Goal: Information Seeking & Learning: Learn about a topic

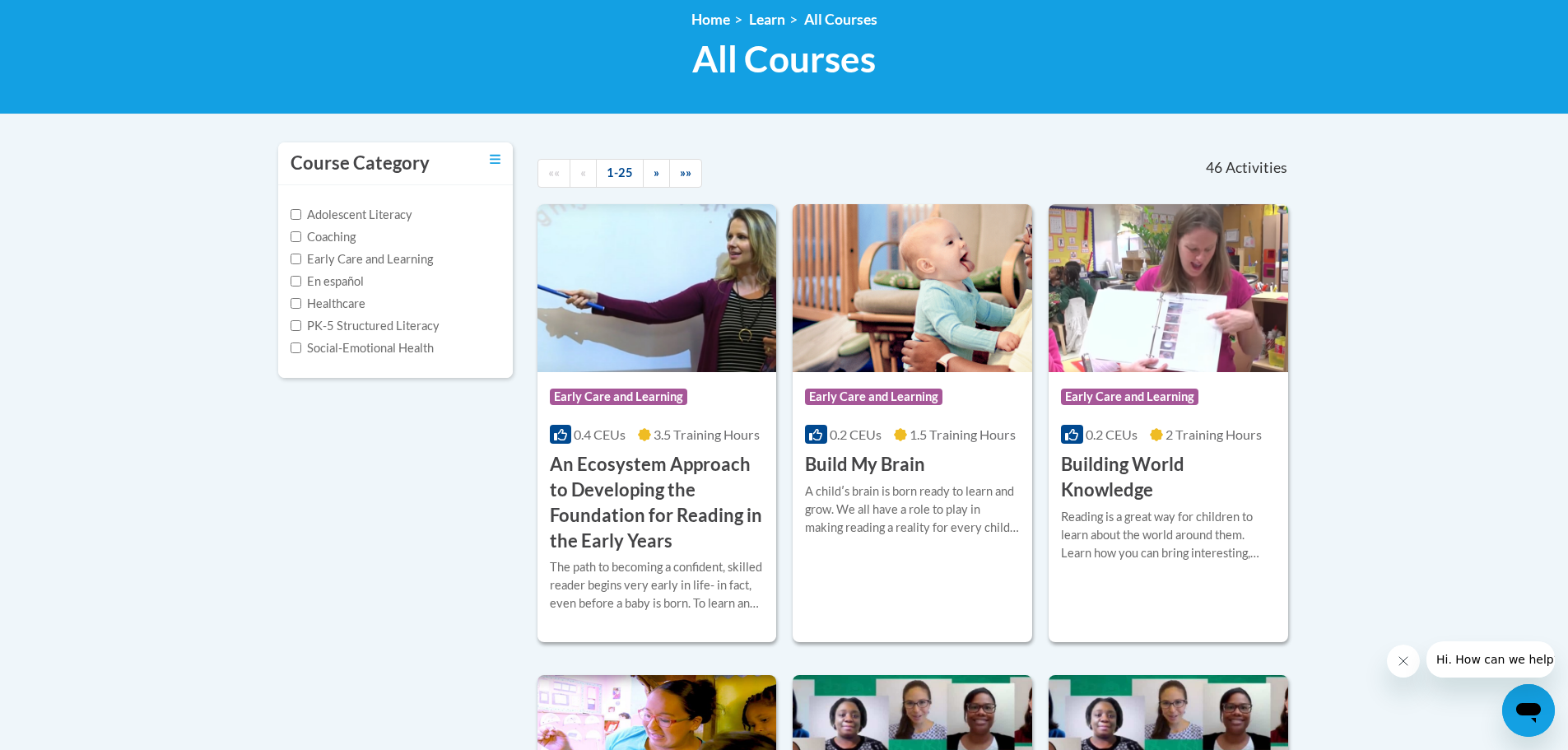
scroll to position [247, 0]
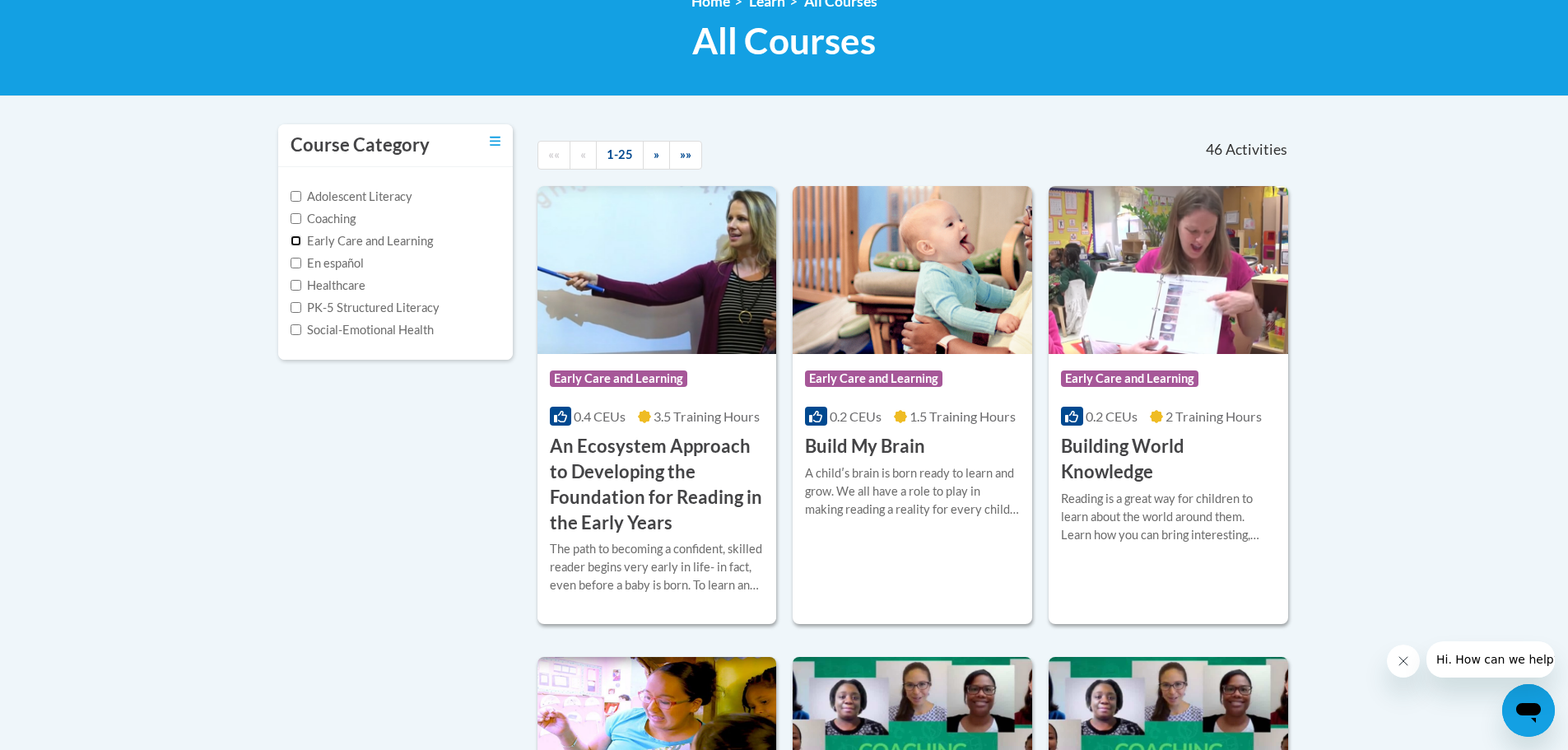
click at [300, 244] on input "Early Care and Learning" at bounding box center [296, 241] width 11 height 11
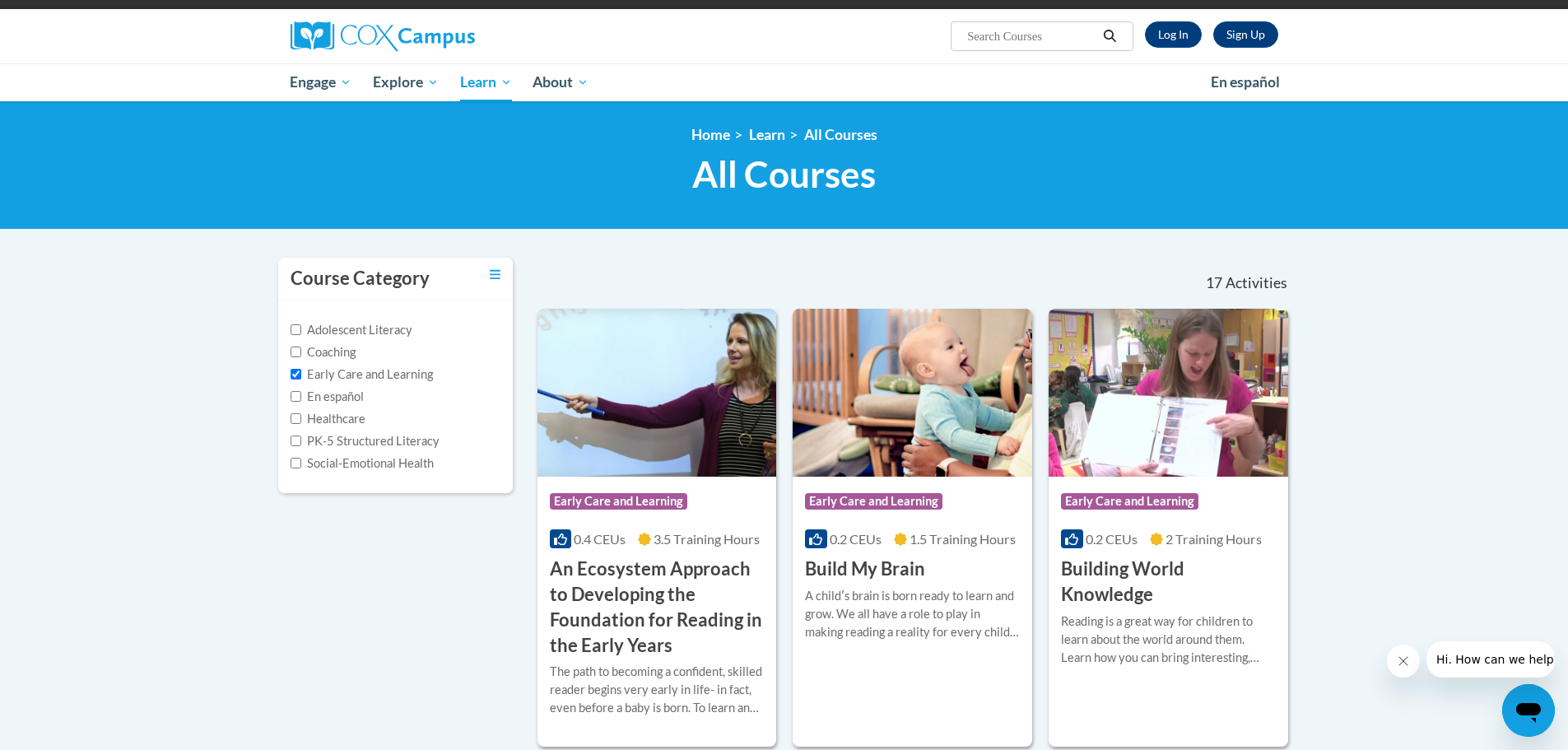
scroll to position [0, 0]
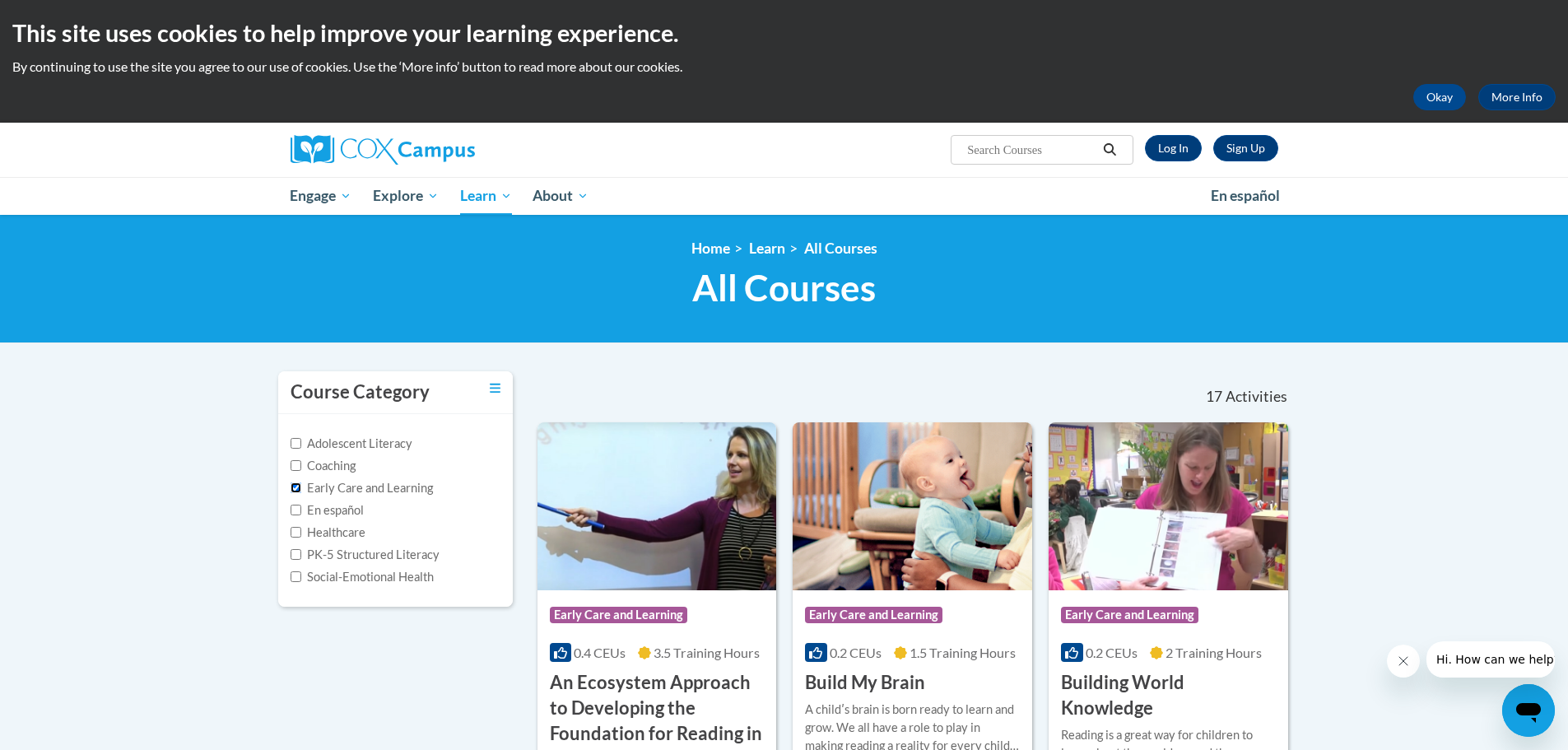
click at [292, 486] on input "Early Care and Learning" at bounding box center [296, 488] width 11 height 11
checkbox input "false"
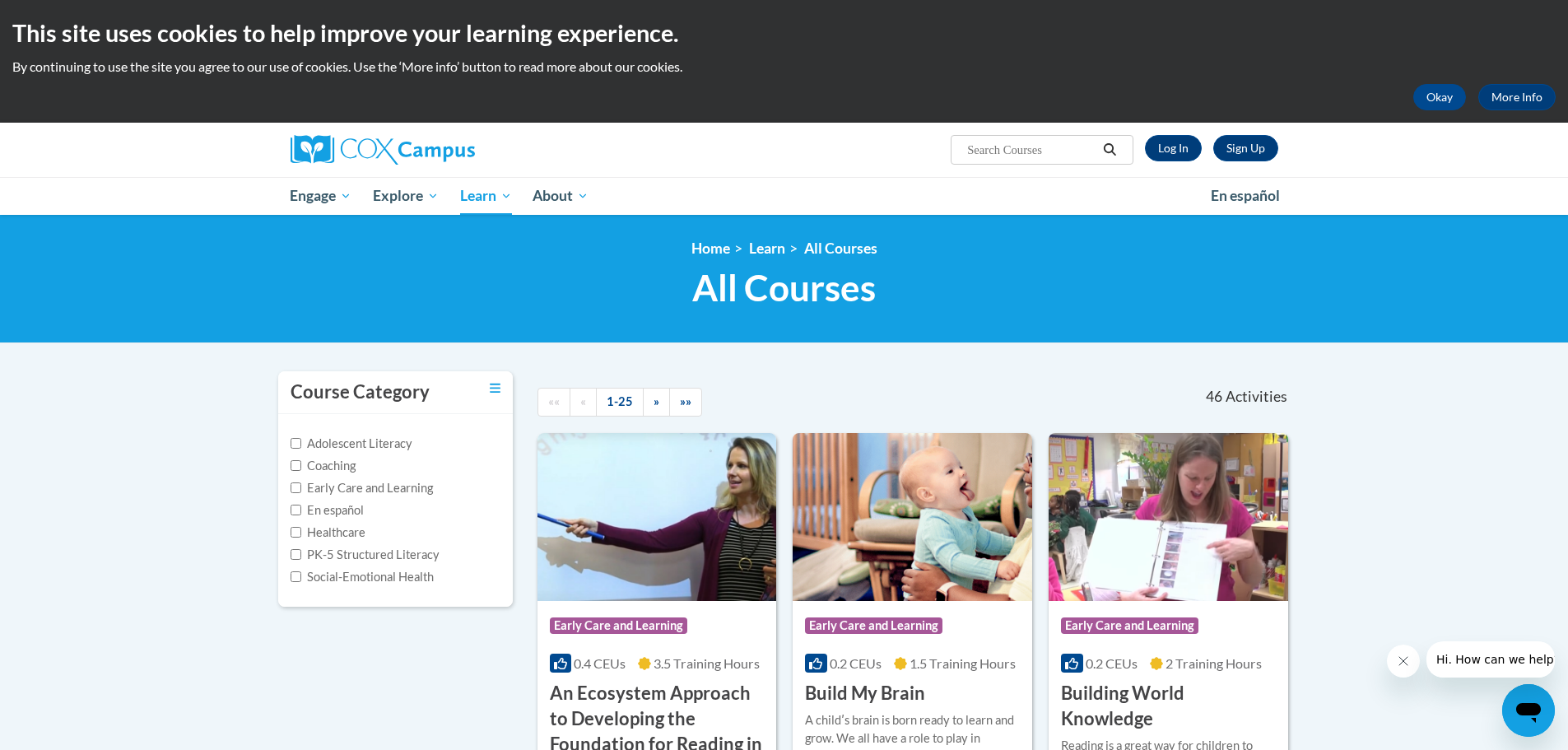
click at [1012, 160] on input "Search..." at bounding box center [1031, 150] width 132 height 20
type input "early literacy"
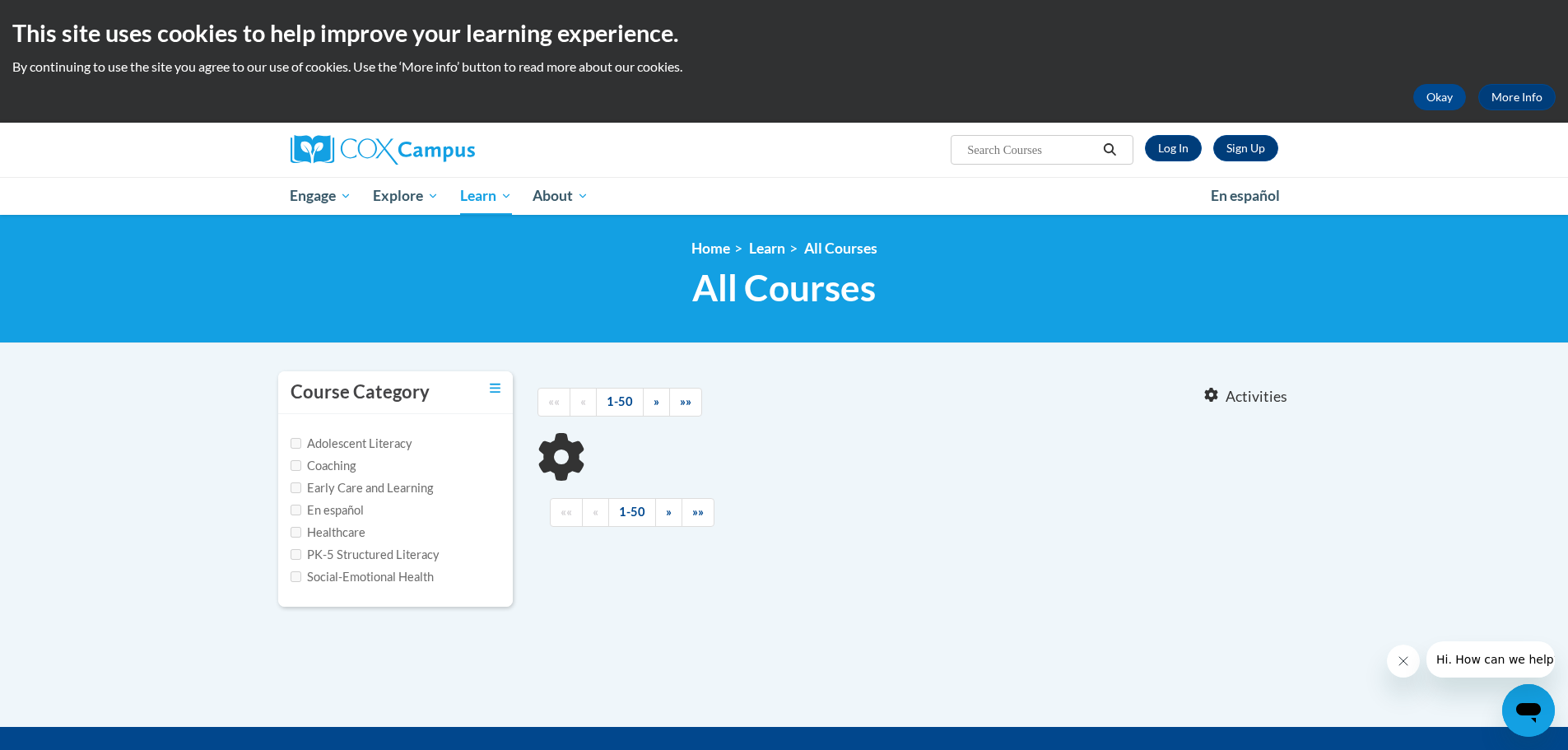
type input "early literacy"
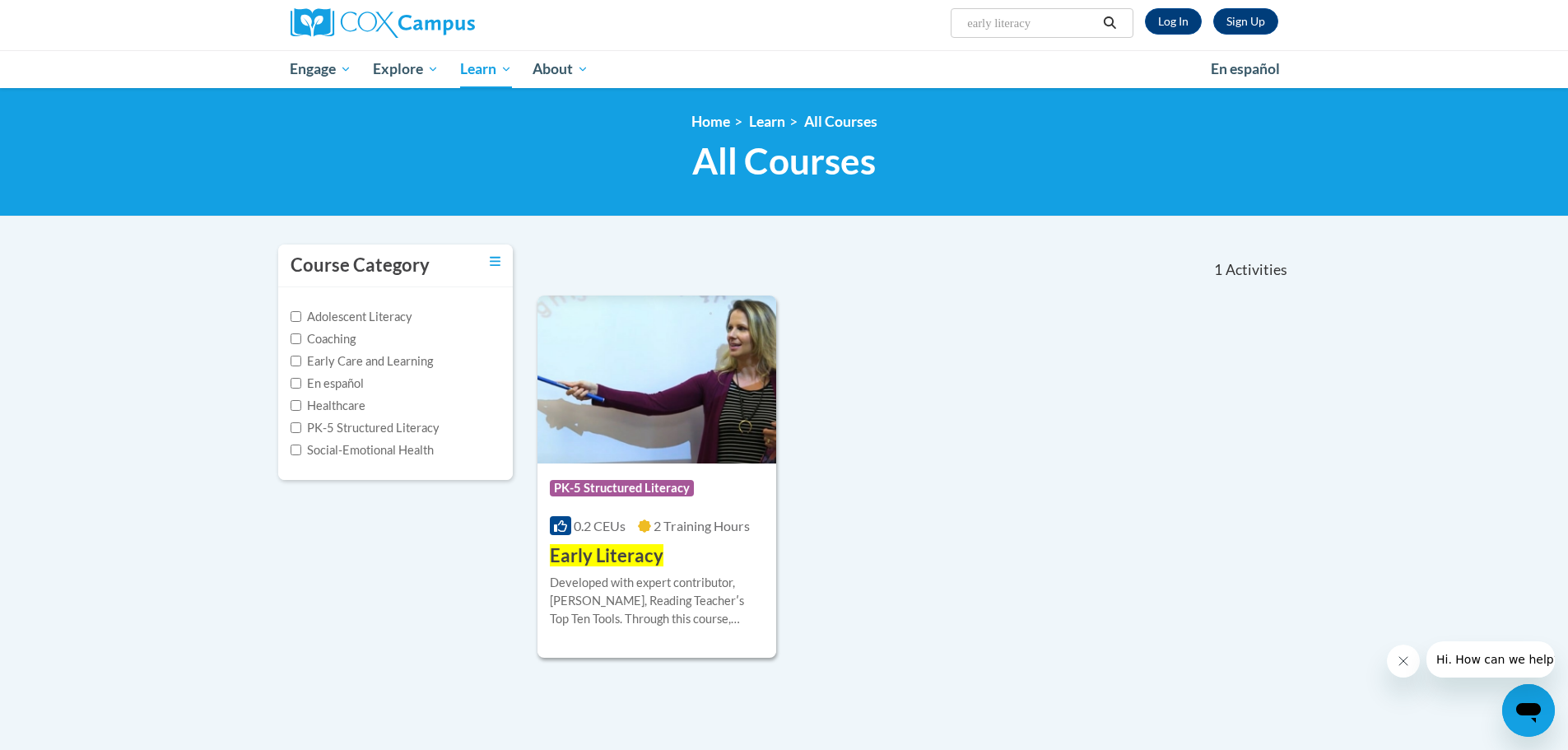
scroll to position [164, 0]
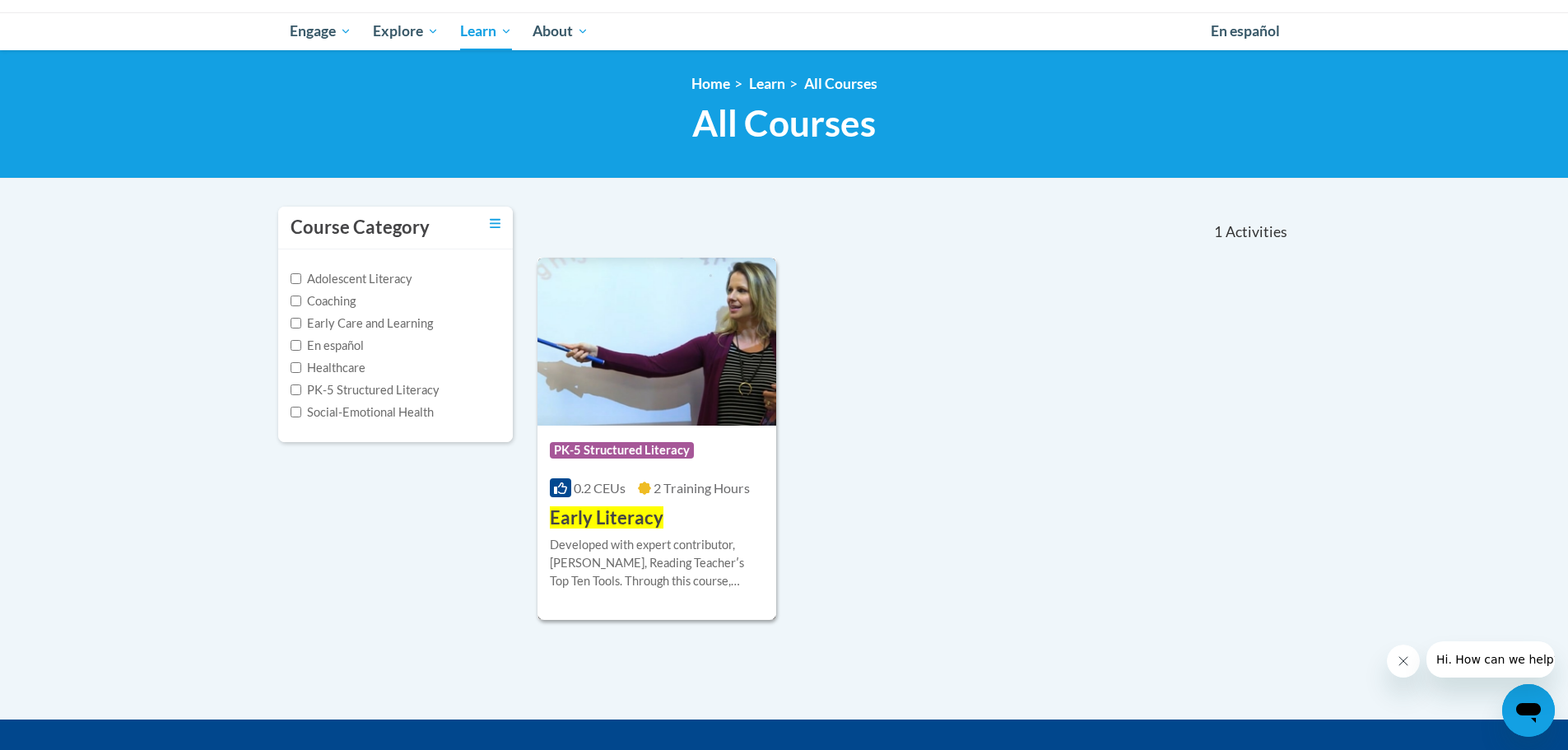
click at [722, 341] on img at bounding box center [657, 341] width 239 height 168
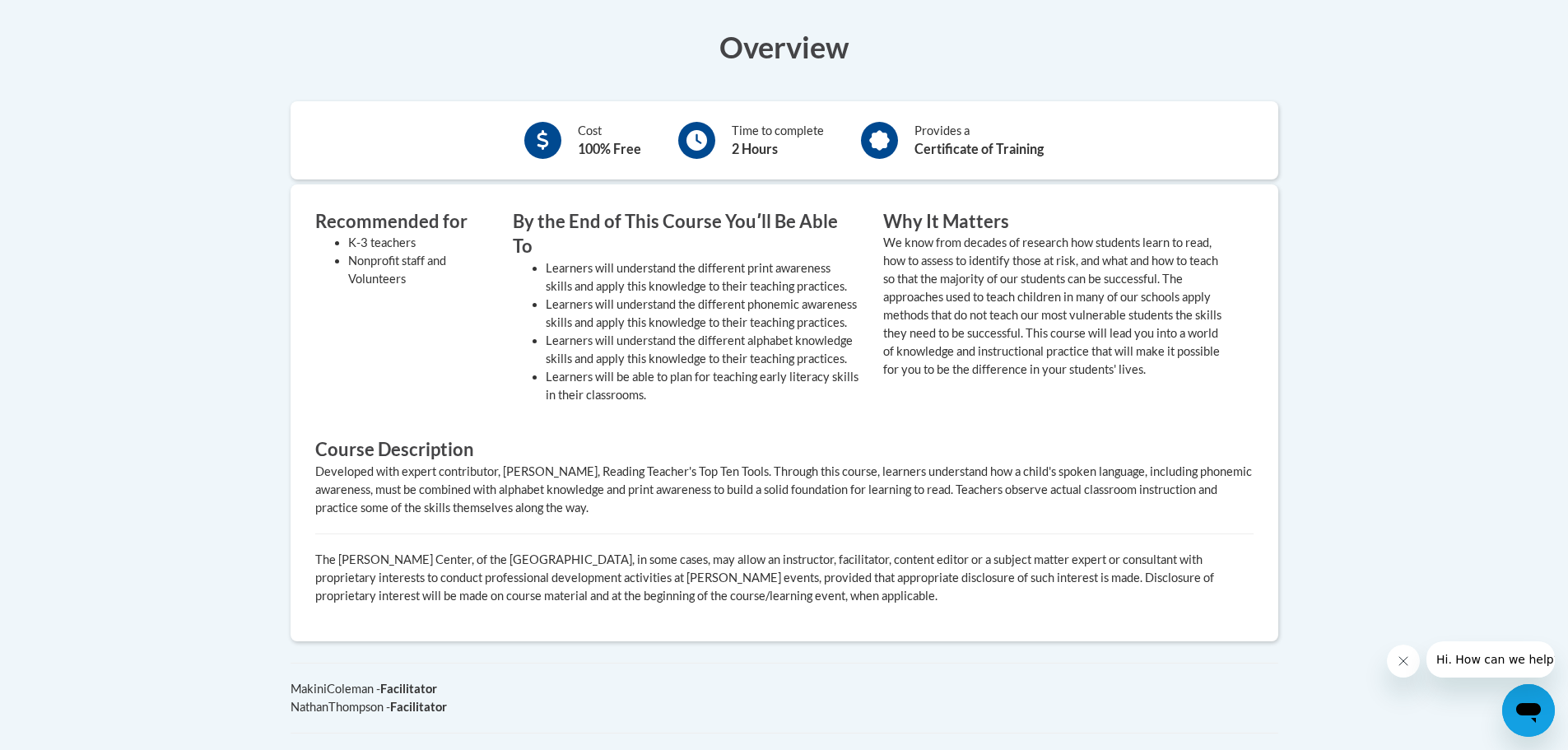
scroll to position [576, 0]
